Goal: Task Accomplishment & Management: Complete application form

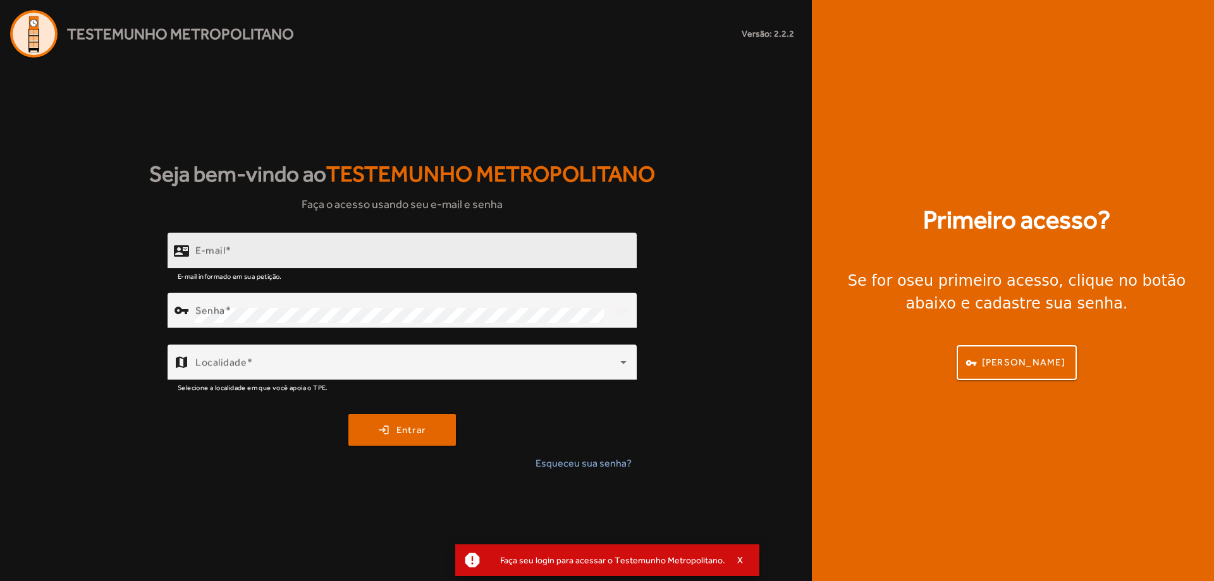
click at [249, 235] on div "E-mail" at bounding box center [410, 251] width 431 height 36
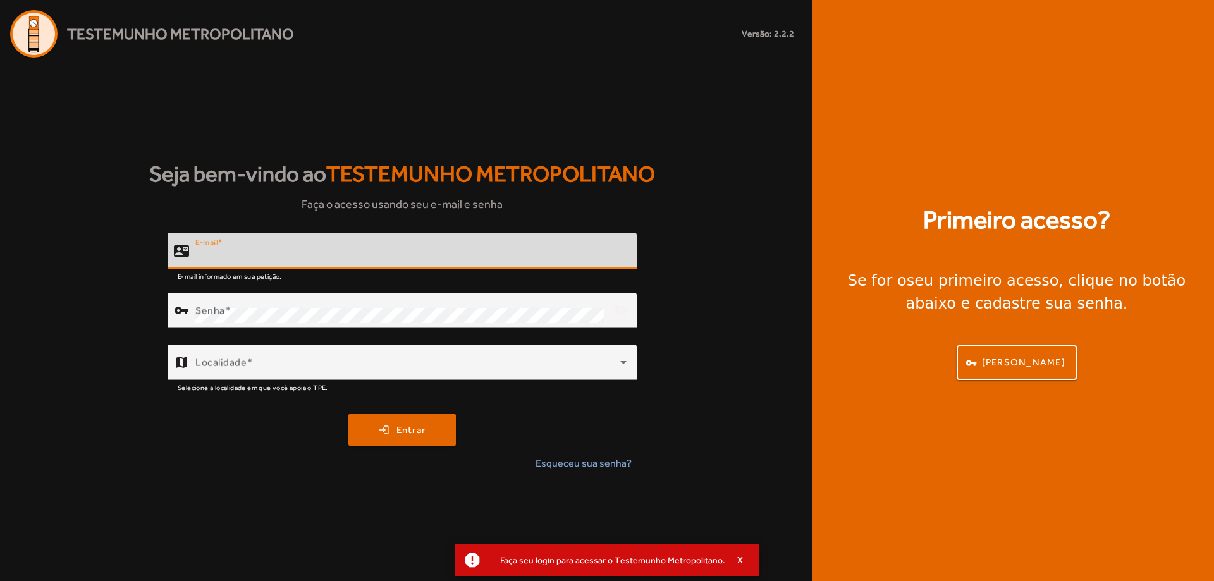
click at [243, 249] on input "E-mail" at bounding box center [410, 256] width 431 height 15
click at [240, 256] on input "E-mail" at bounding box center [410, 256] width 431 height 15
type input "**********"
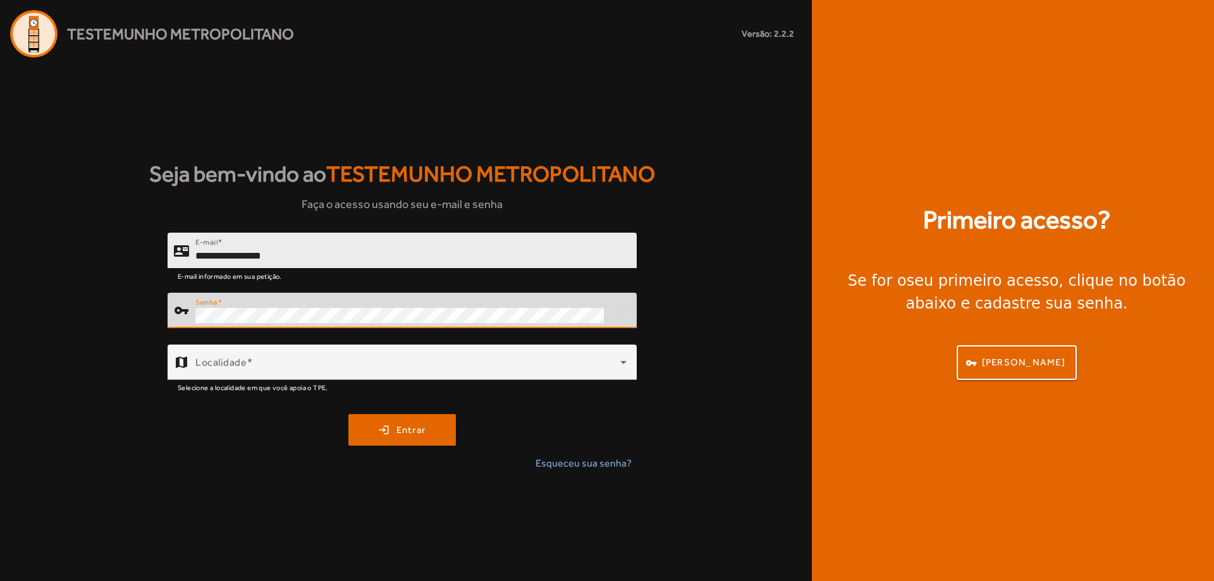
click at [348, 414] on button "login Entrar" at bounding box center [401, 430] width 107 height 32
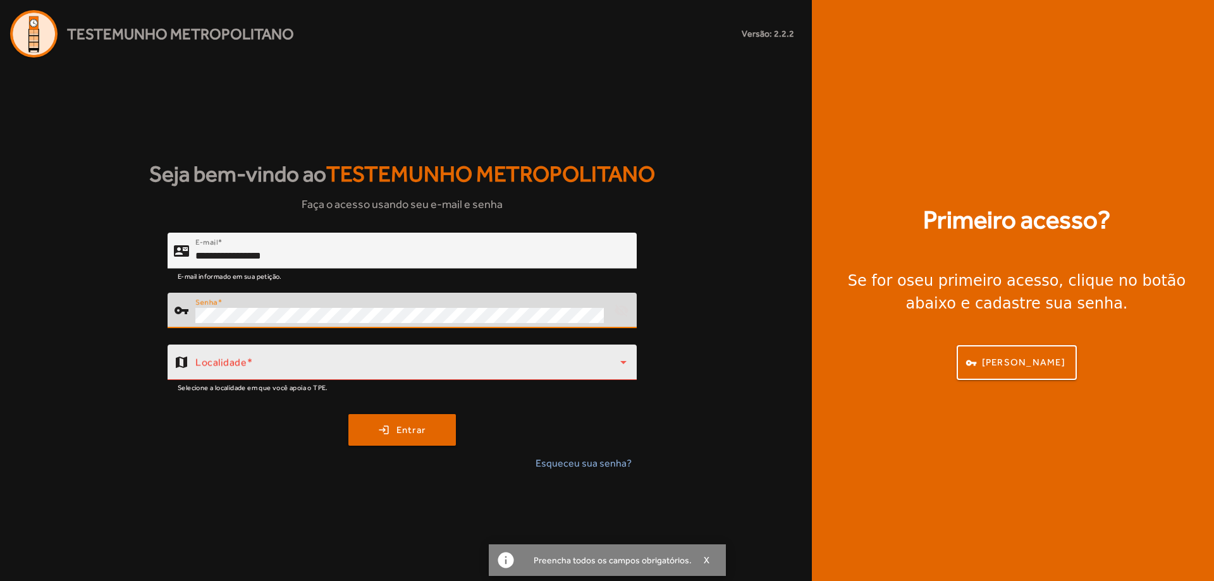
click at [300, 355] on div "Localidade" at bounding box center [410, 362] width 431 height 35
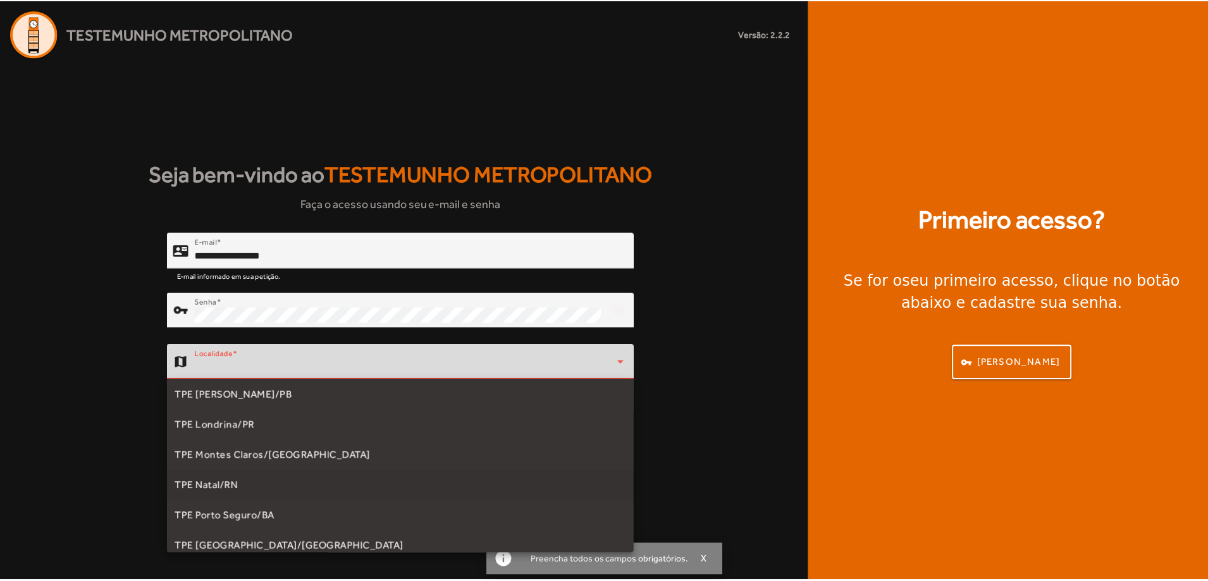
scroll to position [190, 0]
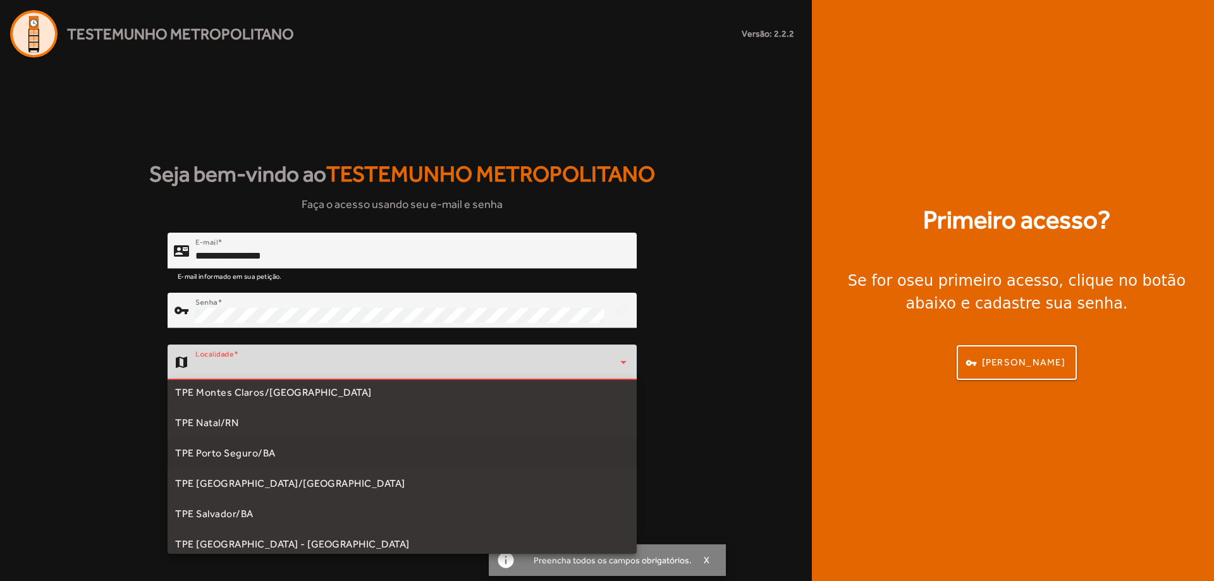
click at [256, 458] on span "TPE Porto Seguro/BA" at bounding box center [225, 453] width 101 height 15
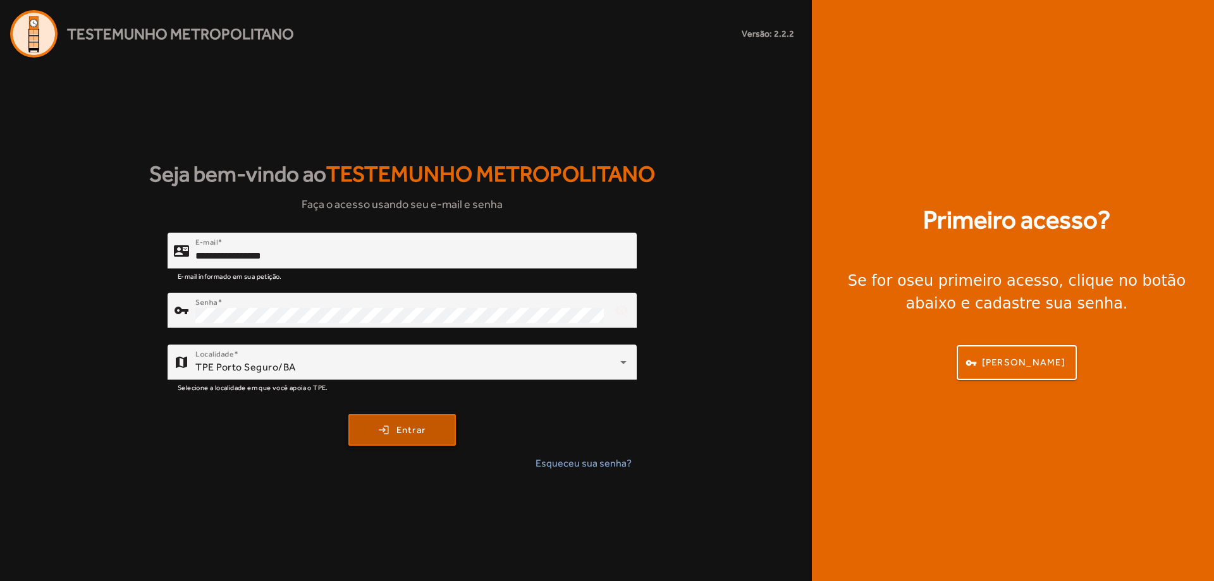
click at [396, 428] on span "Entrar" at bounding box center [411, 430] width 30 height 15
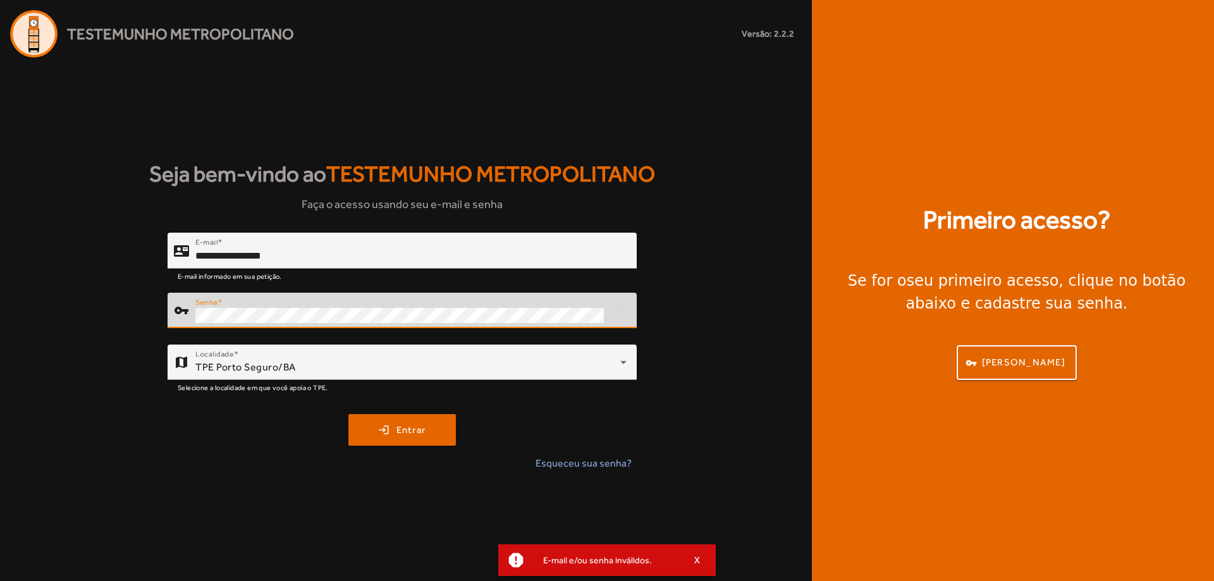
click at [144, 320] on div "**********" at bounding box center [402, 357] width 804 height 249
click at [348, 414] on button "login Entrar" at bounding box center [401, 430] width 107 height 32
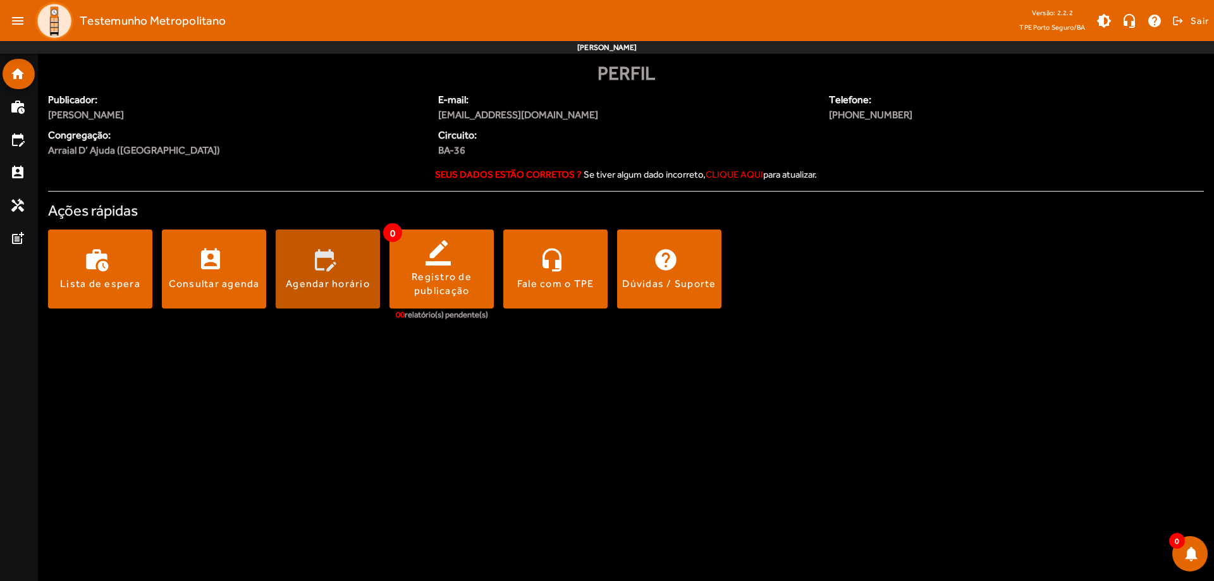
click at [313, 282] on div "Agendar horário" at bounding box center [328, 284] width 84 height 14
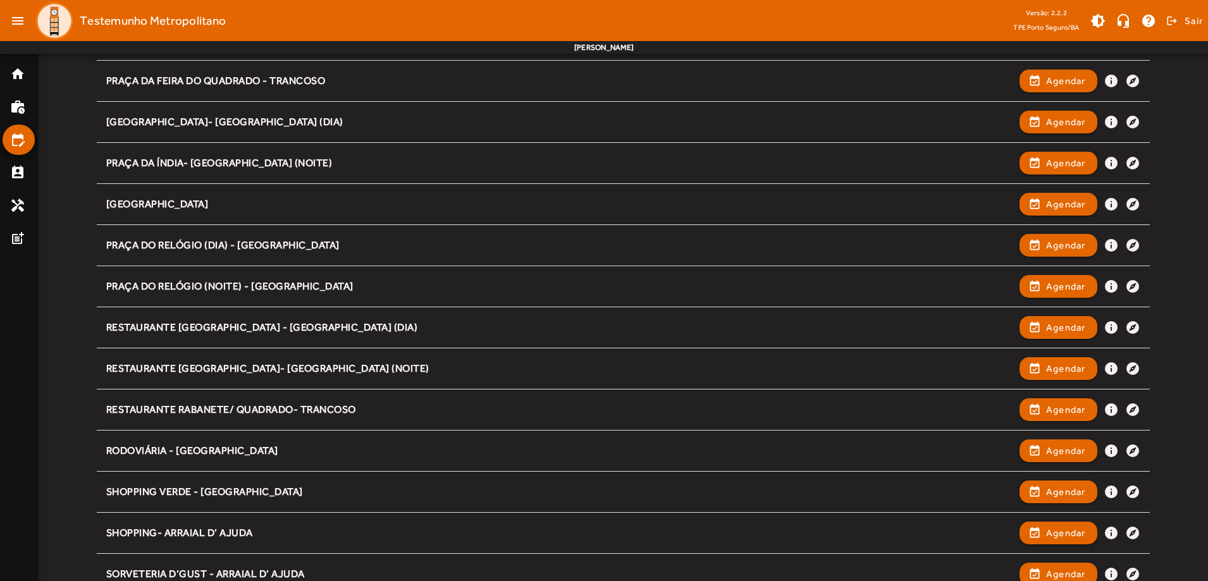
scroll to position [1357, 0]
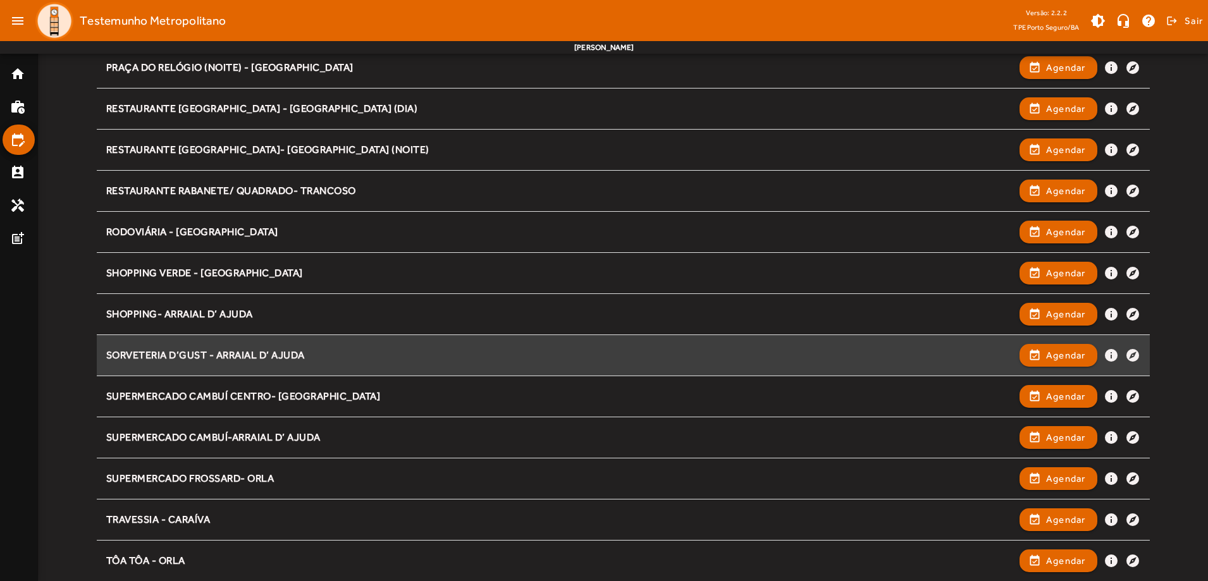
click at [221, 359] on div "SORVETERIA D’GUST - ARRAIAL D’ AJUDA" at bounding box center [559, 355] width 907 height 13
click at [1052, 359] on span "Agendar" at bounding box center [1066, 355] width 40 height 15
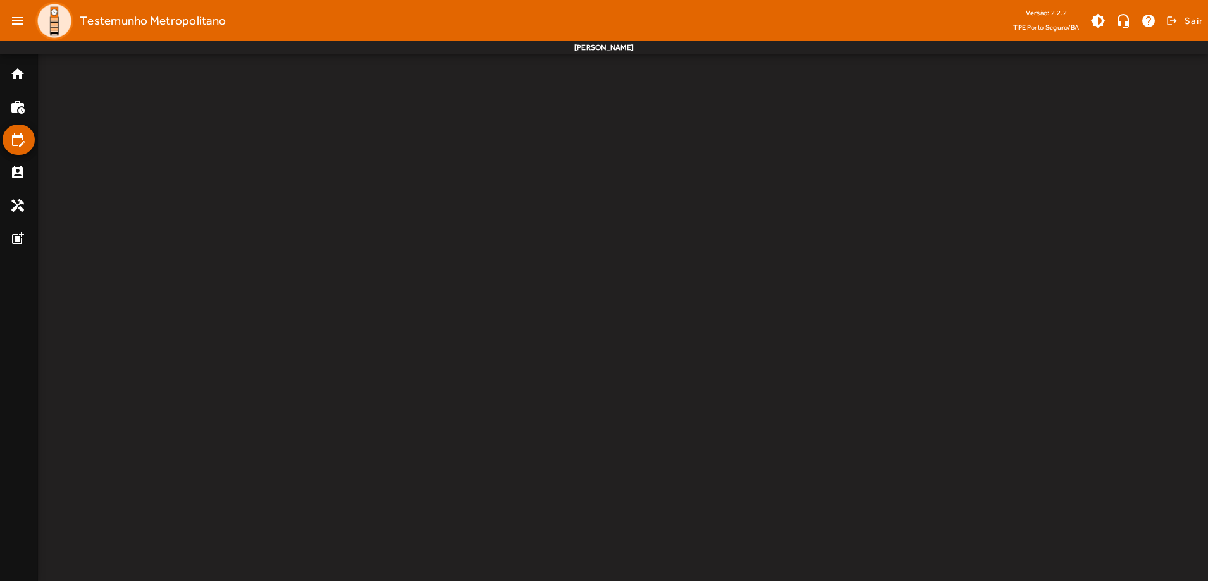
scroll to position [0, 0]
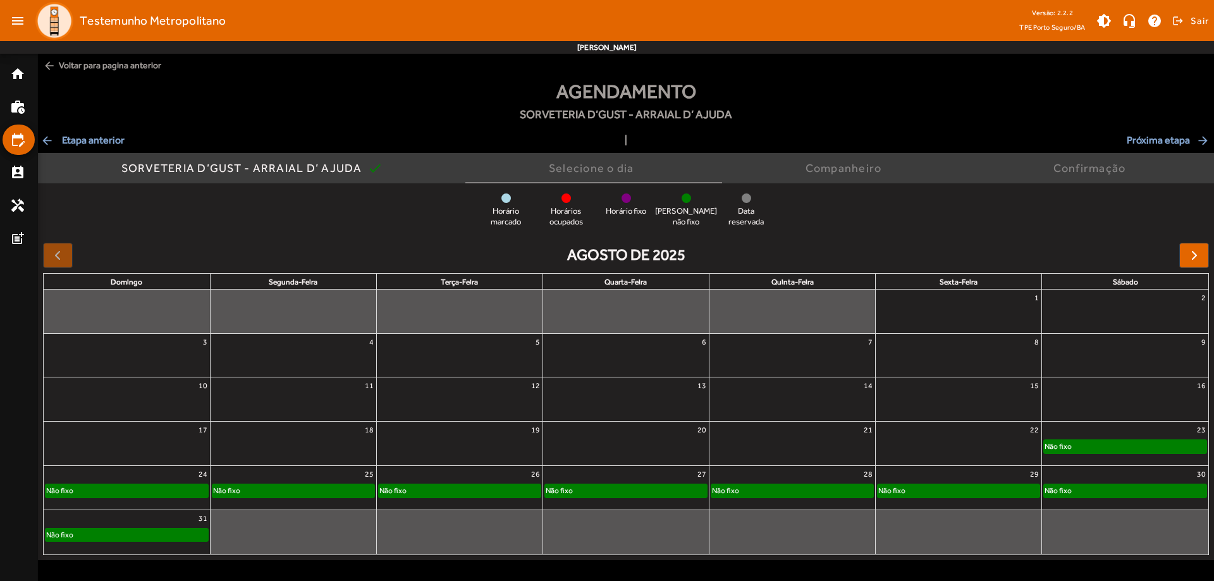
click at [456, 484] on link "Não fixo" at bounding box center [459, 491] width 163 height 14
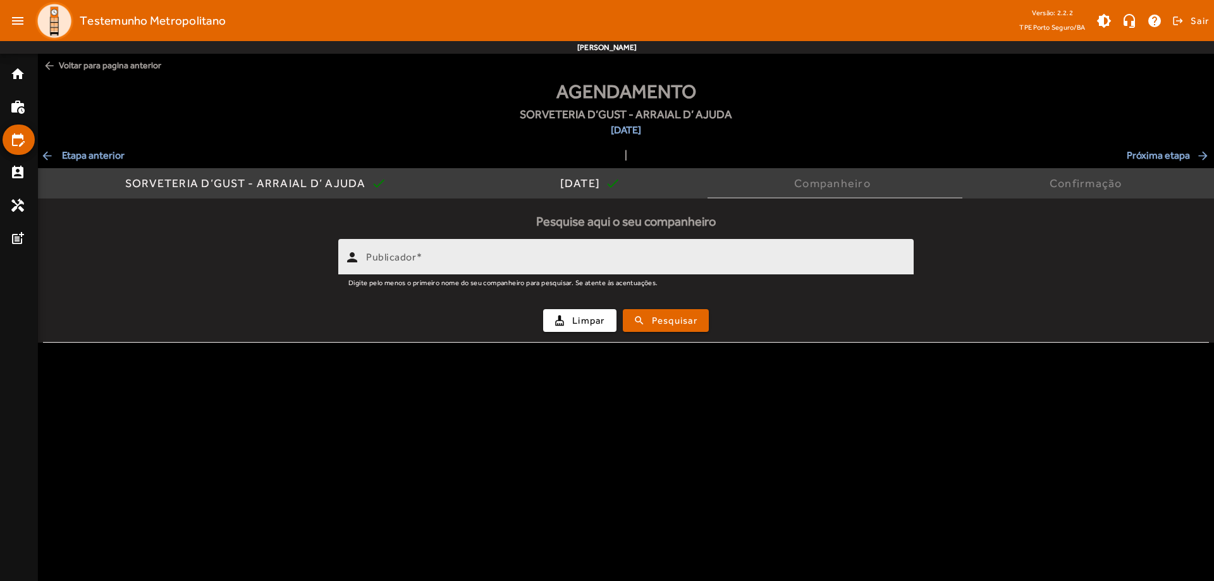
click at [396, 259] on mat-label "Publicador" at bounding box center [391, 257] width 50 height 12
click at [396, 259] on input "Publicador" at bounding box center [634, 262] width 537 height 15
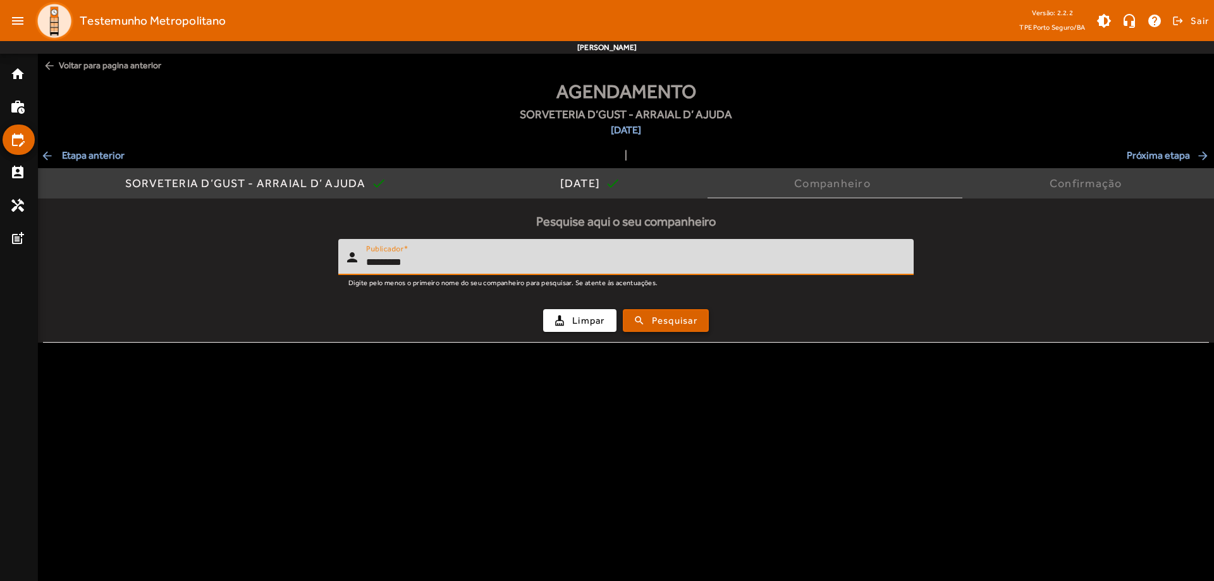
type input "*********"
click at [676, 317] on span "Pesquisar" at bounding box center [675, 321] width 46 height 15
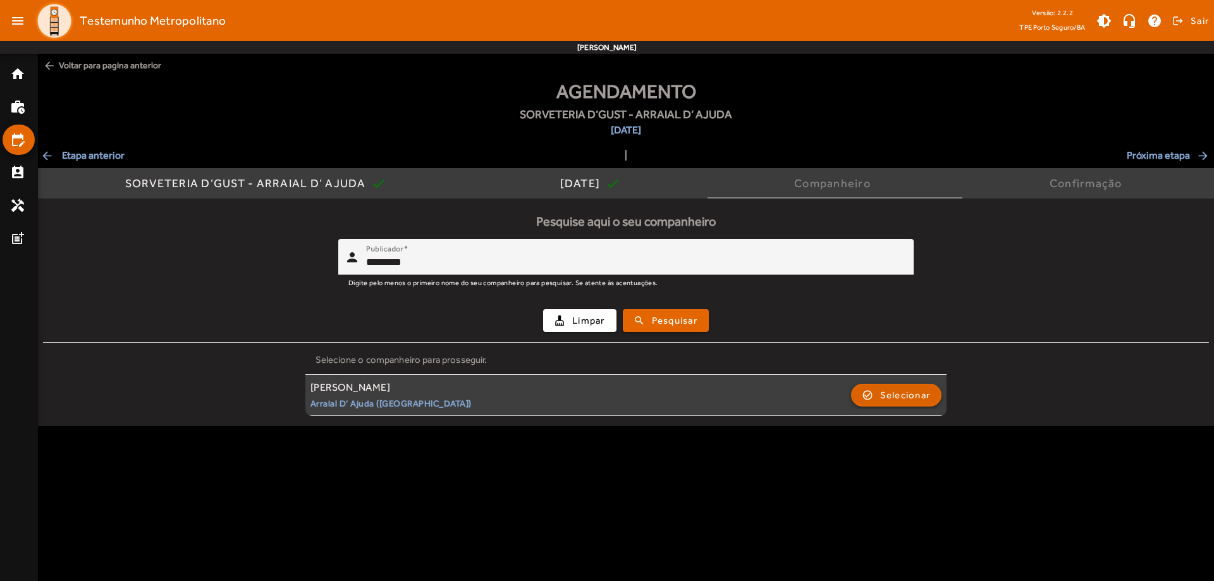
click at [868, 393] on span "button" at bounding box center [896, 395] width 89 height 30
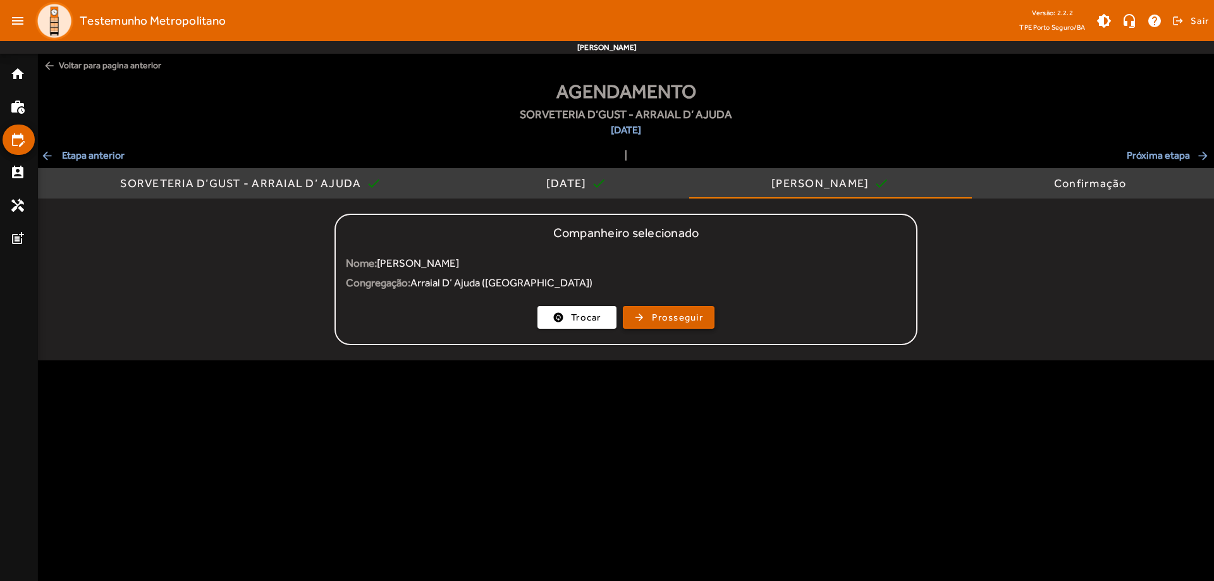
click at [663, 319] on span "Prosseguir" at bounding box center [677, 317] width 51 height 15
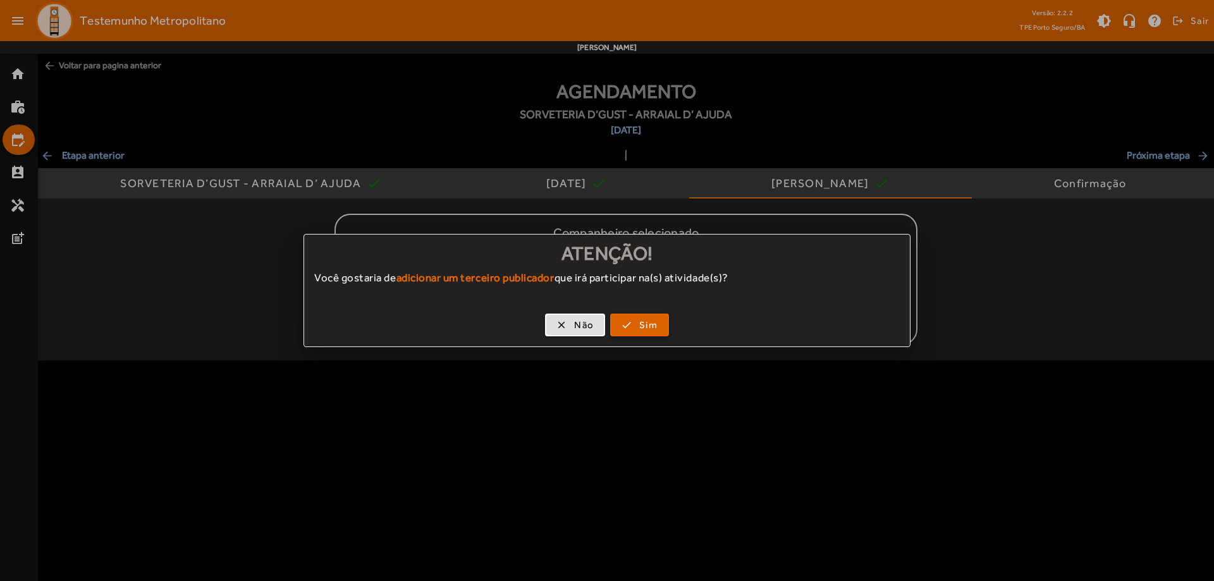
click at [654, 322] on span "Sim" at bounding box center [648, 325] width 18 height 15
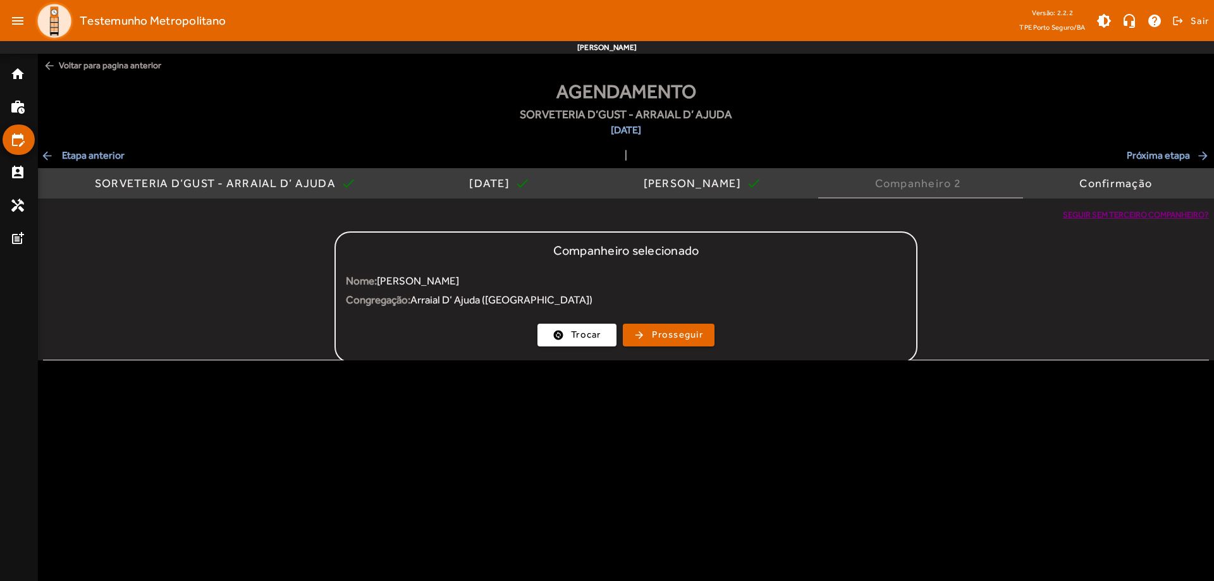
click at [477, 278] on input "Publicador" at bounding box center [634, 280] width 537 height 15
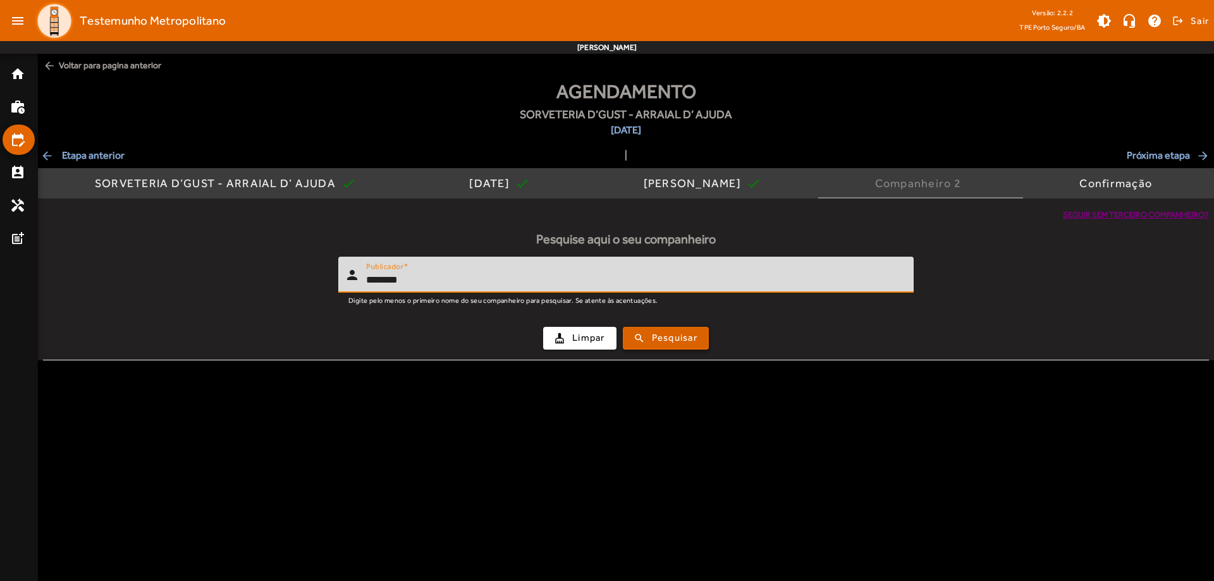
type input "********"
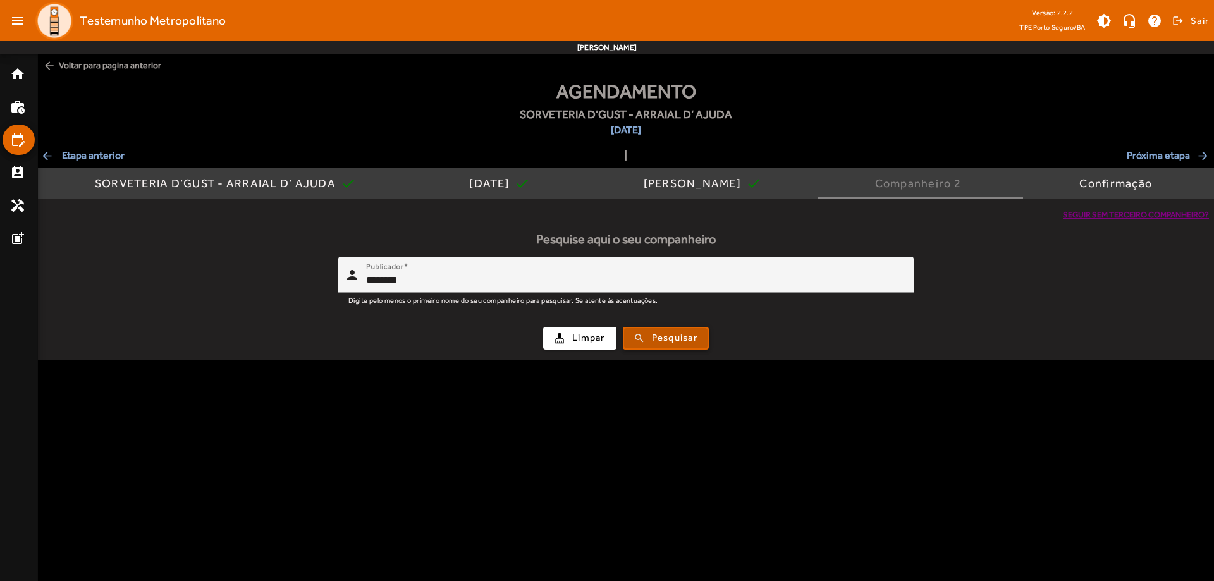
click at [670, 331] on span "Pesquisar" at bounding box center [675, 338] width 46 height 15
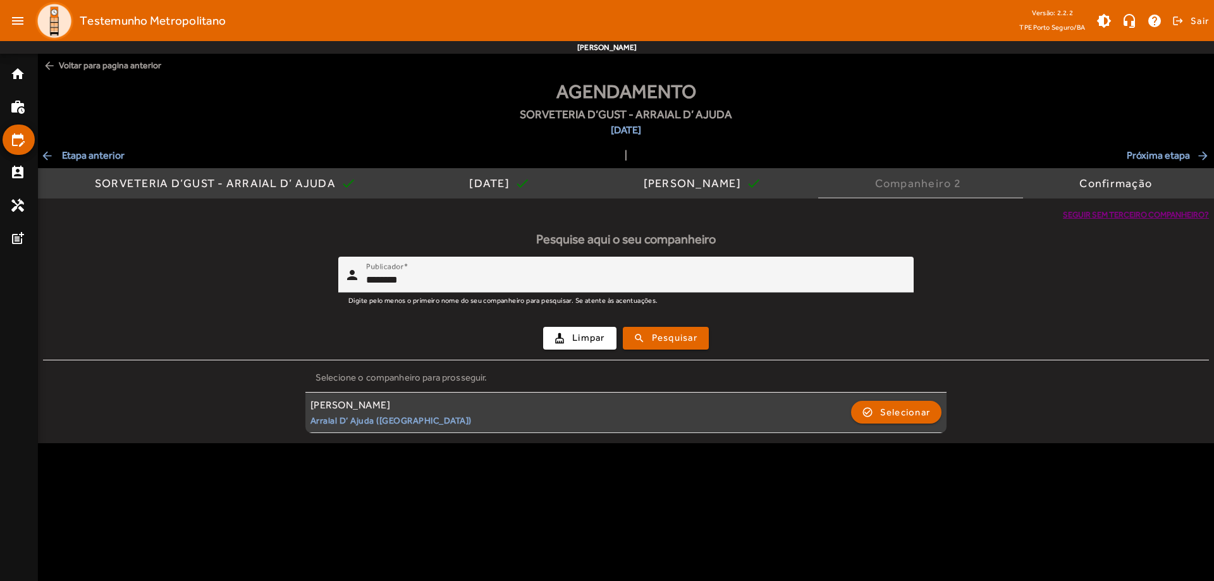
click at [372, 407] on div "[PERSON_NAME]" at bounding box center [390, 405] width 161 height 13
click at [883, 408] on span "Selecionar" at bounding box center [905, 412] width 51 height 15
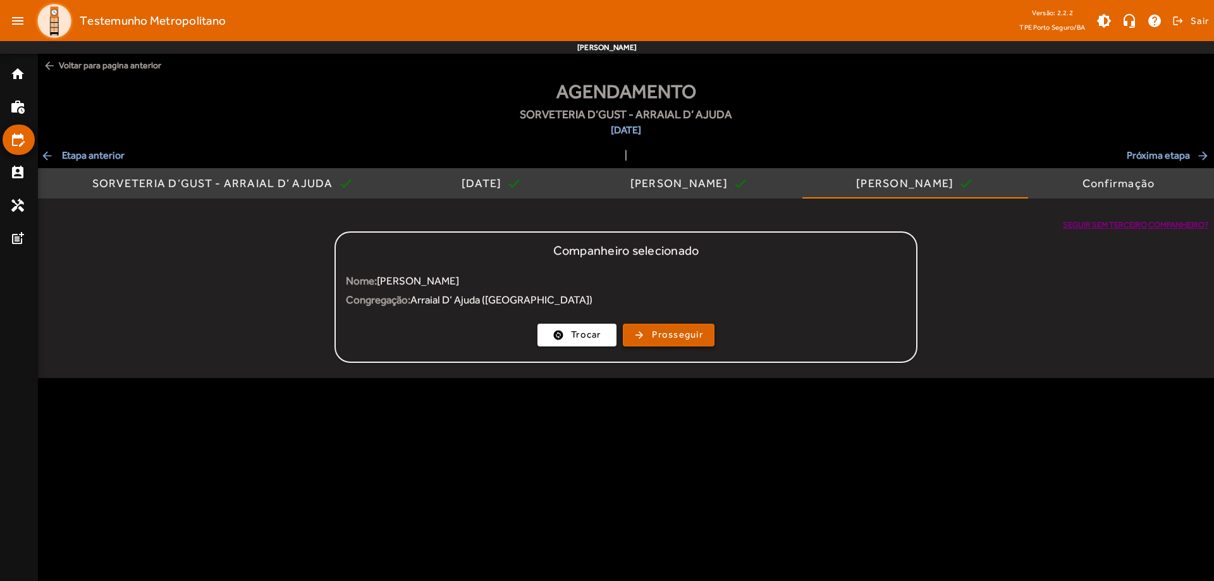
click at [666, 337] on span "Prosseguir" at bounding box center [677, 335] width 51 height 15
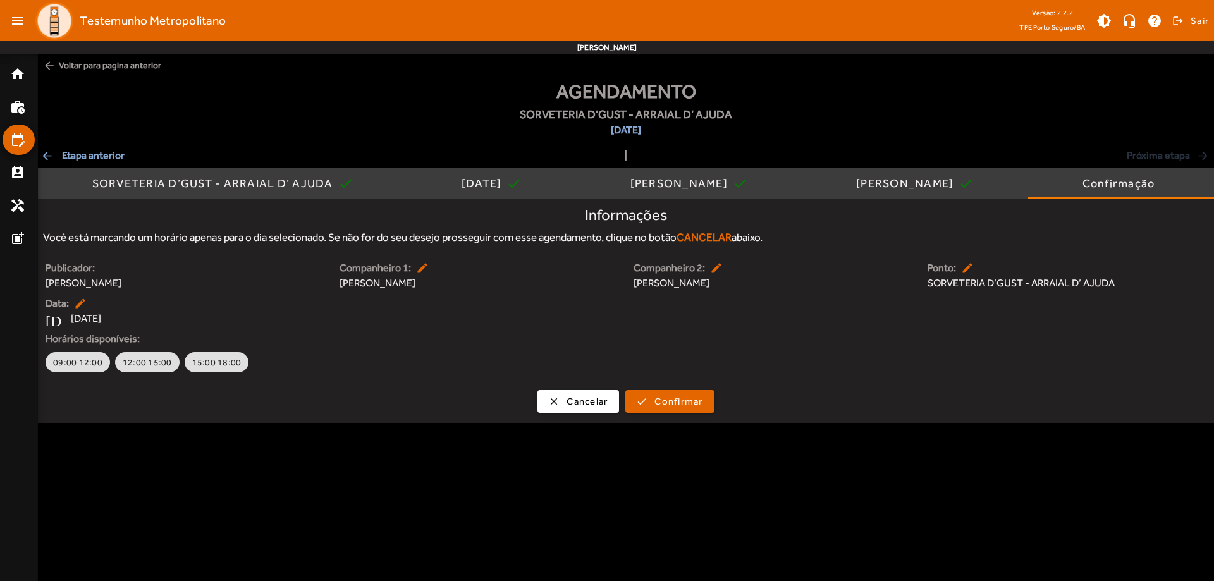
click at [967, 271] on mat-icon "edit" at bounding box center [968, 268] width 15 height 13
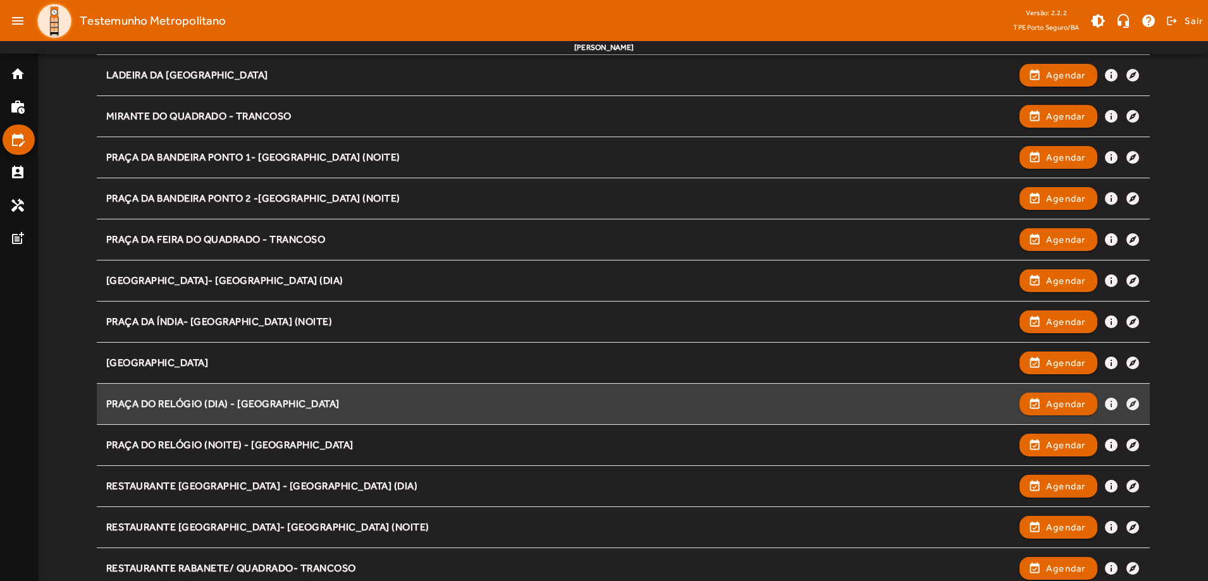
scroll to position [1328, 0]
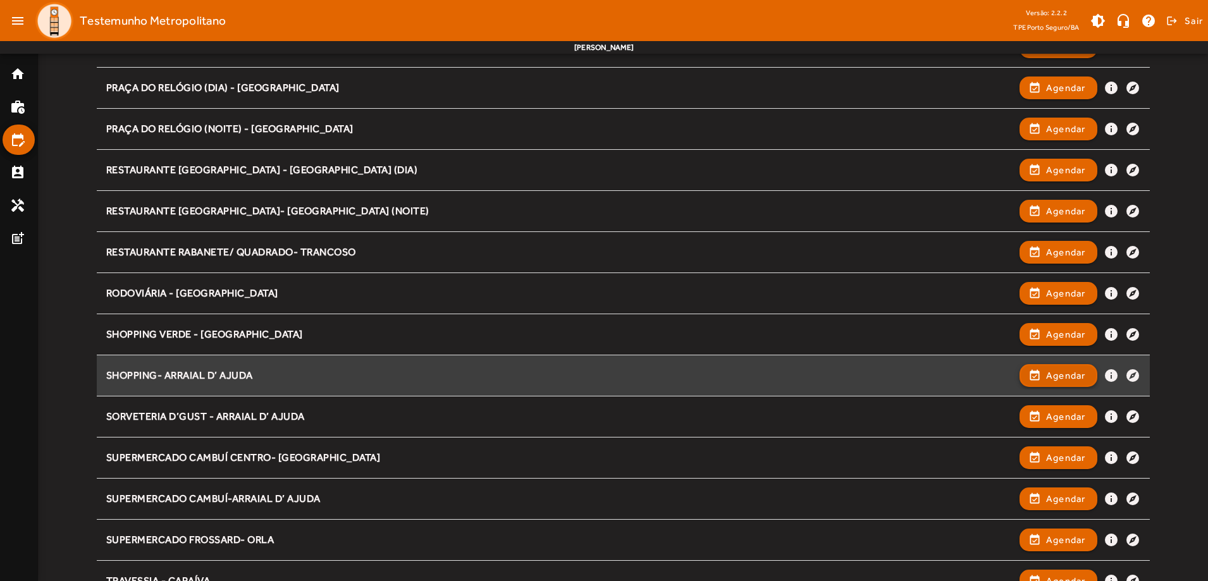
click at [1033, 375] on span "button" at bounding box center [1058, 375] width 75 height 30
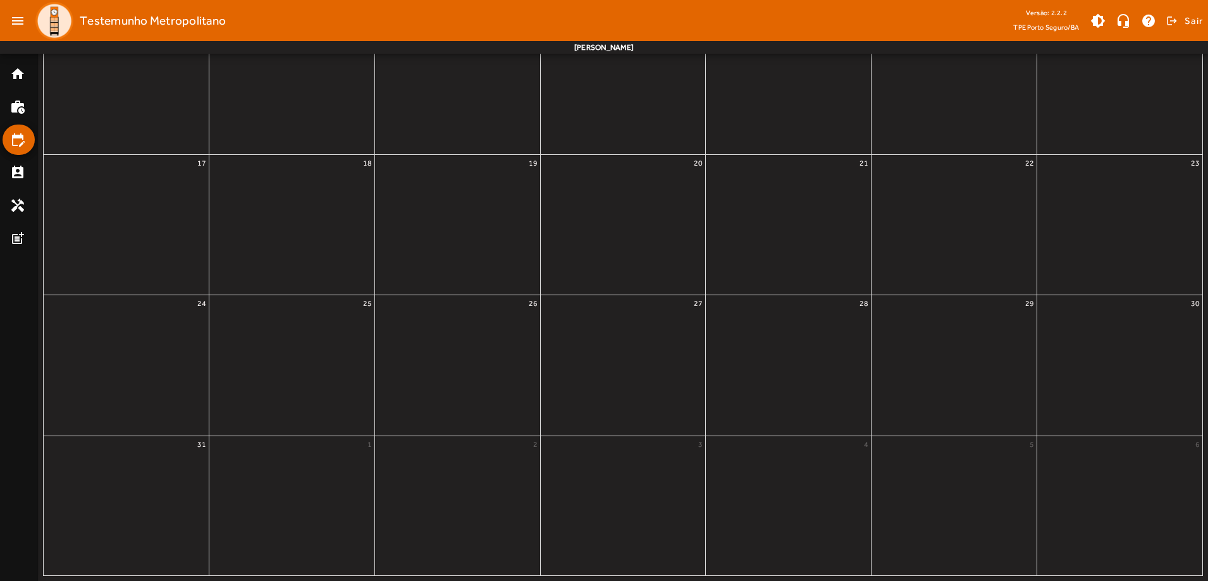
scroll to position [0, 0]
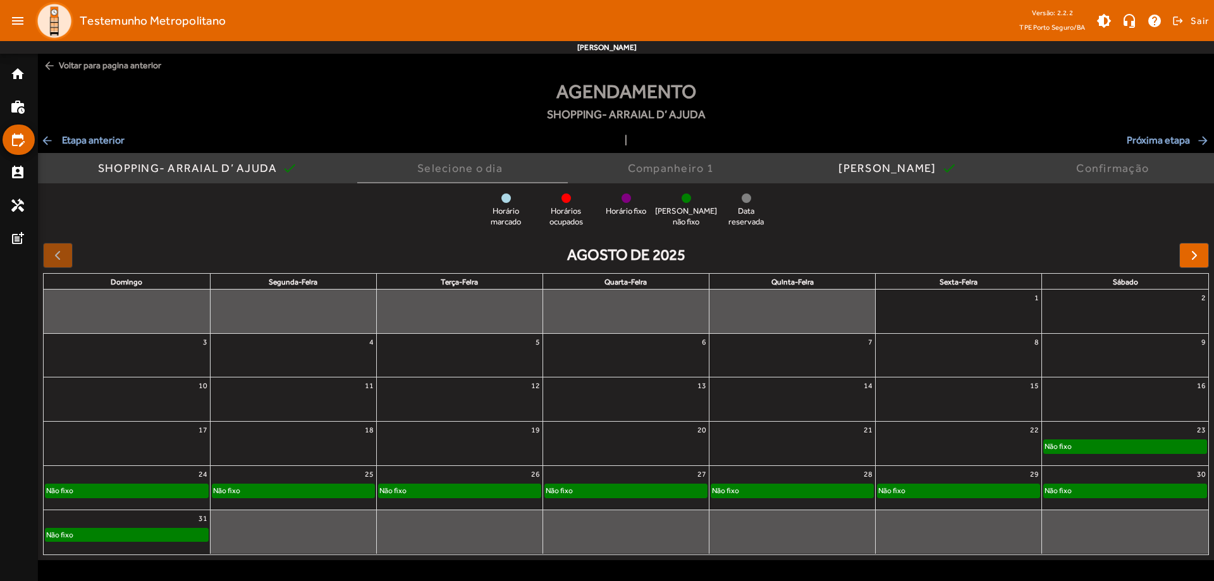
click at [493, 483] on div "Não fixo" at bounding box center [460, 490] width 166 height 15
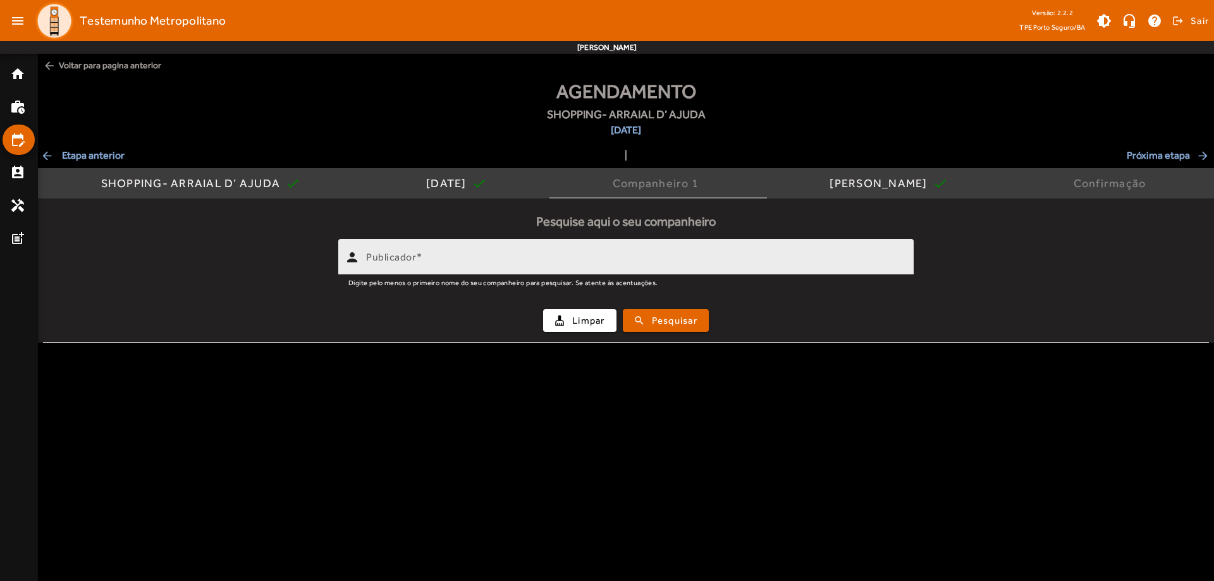
click at [428, 250] on div "Publicador" at bounding box center [634, 257] width 537 height 36
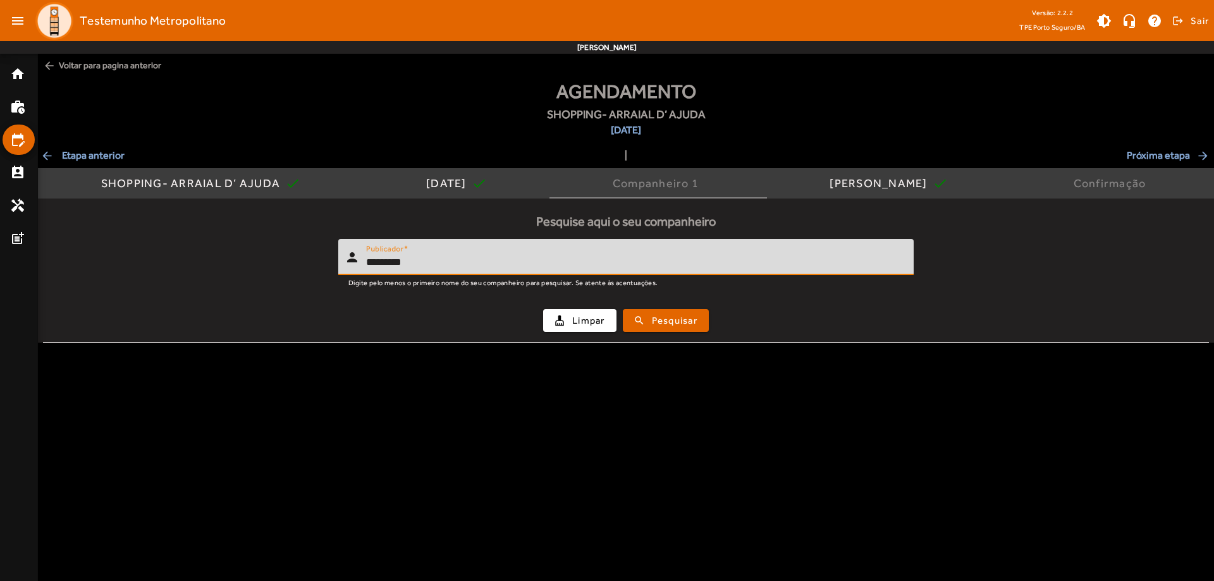
type input "*********"
click at [623, 309] on button "search Pesquisar" at bounding box center [666, 320] width 86 height 23
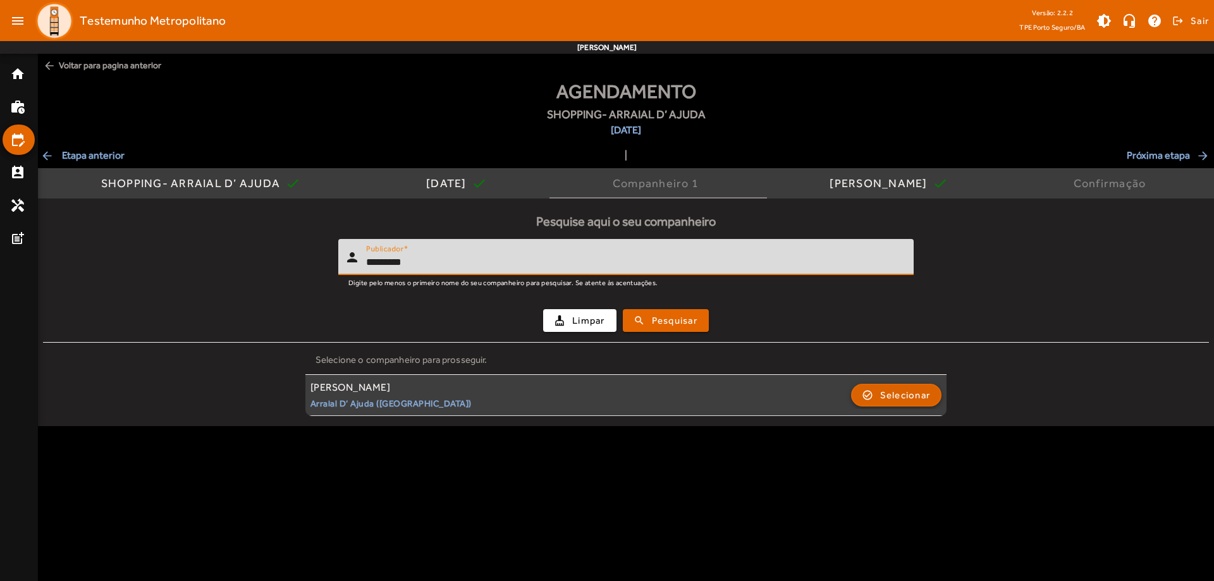
click at [899, 402] on span "Selecionar" at bounding box center [905, 395] width 51 height 15
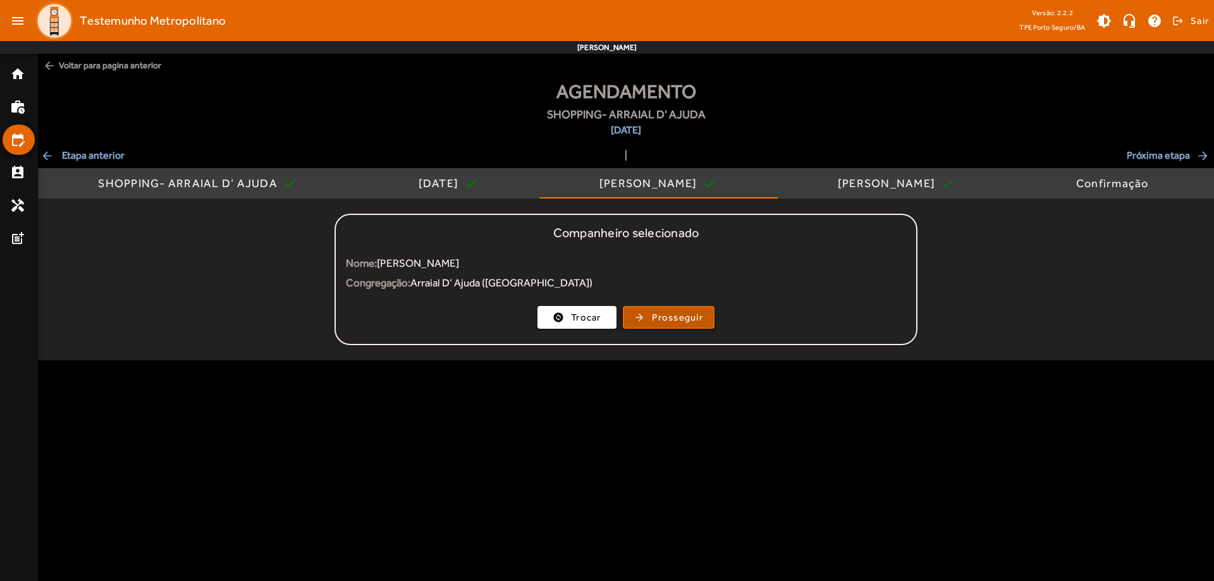
click at [660, 322] on span "Prosseguir" at bounding box center [677, 317] width 51 height 15
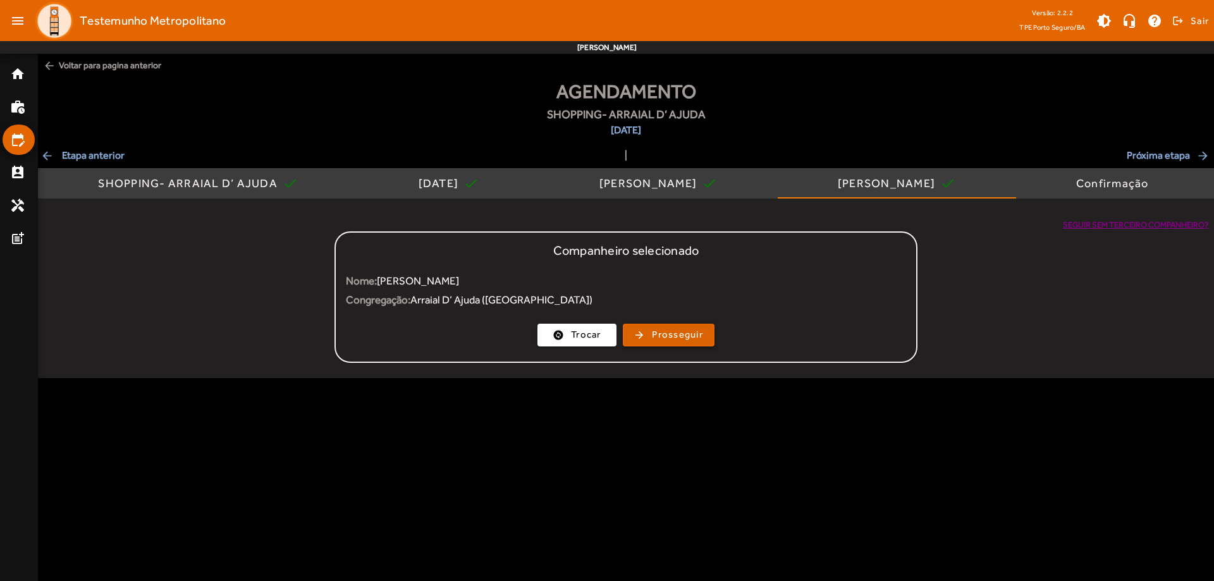
click at [685, 336] on span "Prosseguir" at bounding box center [677, 335] width 51 height 15
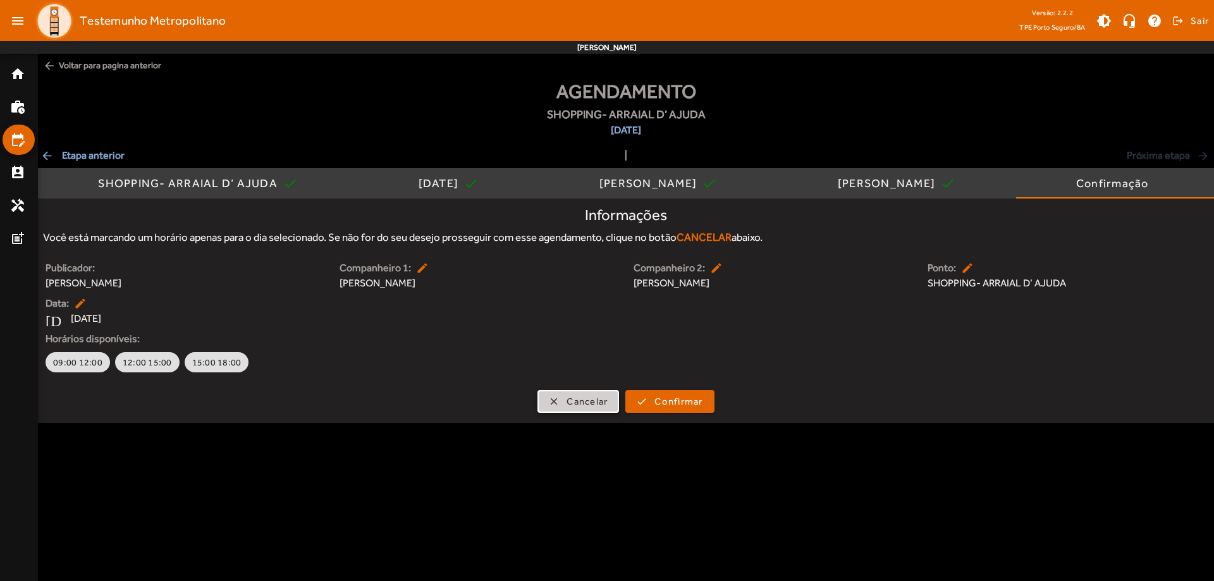
click at [591, 400] on span "Cancelar" at bounding box center [587, 402] width 41 height 15
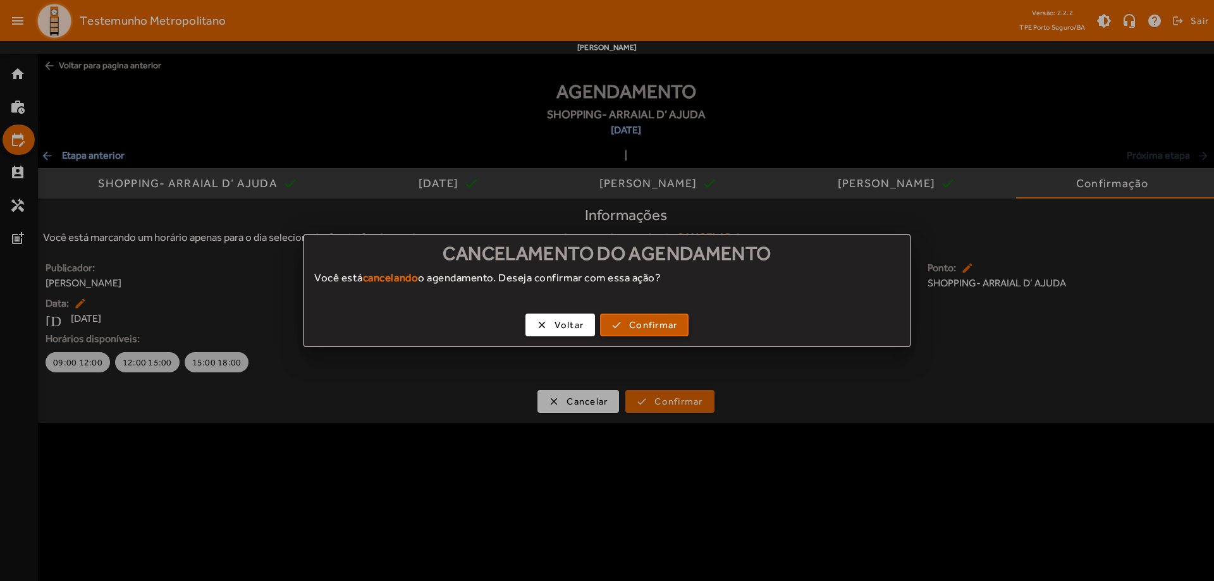
click at [630, 327] on span "Confirmar" at bounding box center [653, 325] width 48 height 15
